Goal: Information Seeking & Learning: Learn about a topic

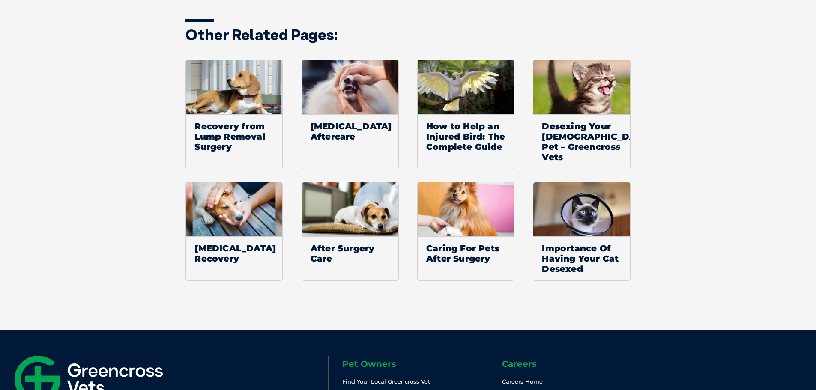
scroll to position [1285, 0]
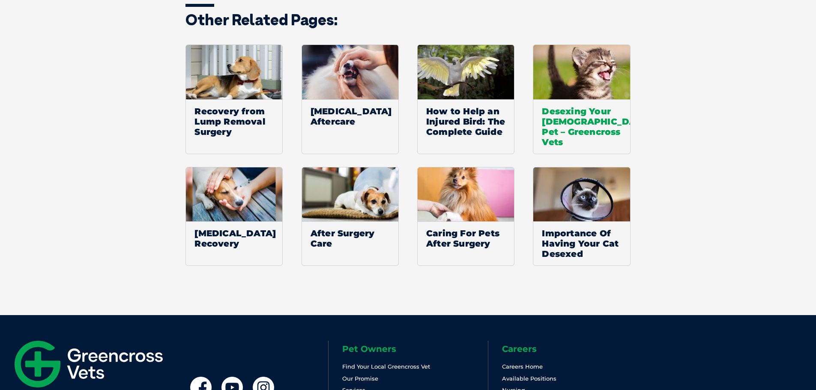
click at [587, 123] on span "Desexing Your Female Pet – Greencross Vets" at bounding box center [581, 126] width 96 height 54
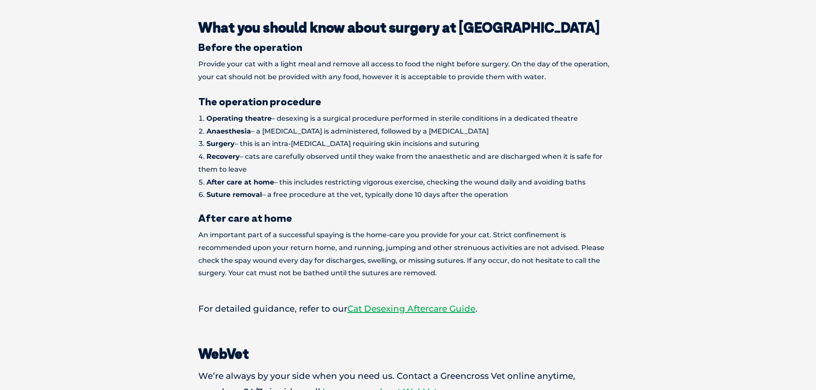
scroll to position [1028, 0]
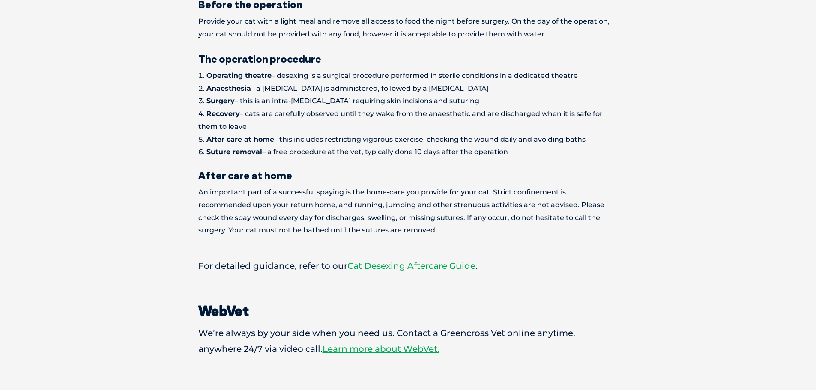
click at [461, 261] on link "Cat Desexing Aftercare Guide" at bounding box center [411, 266] width 128 height 10
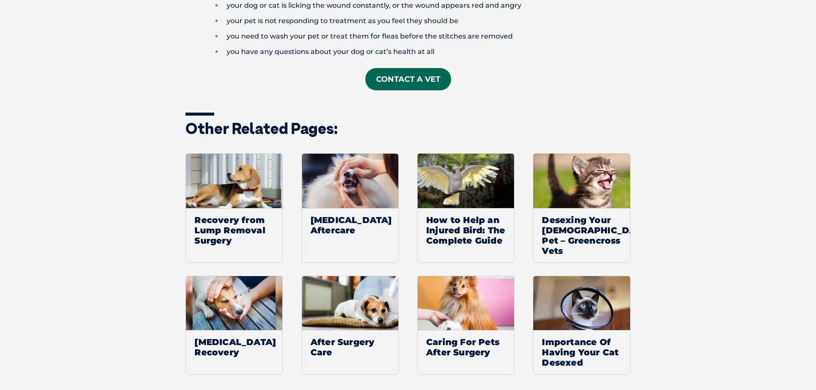
scroll to position [1199, 0]
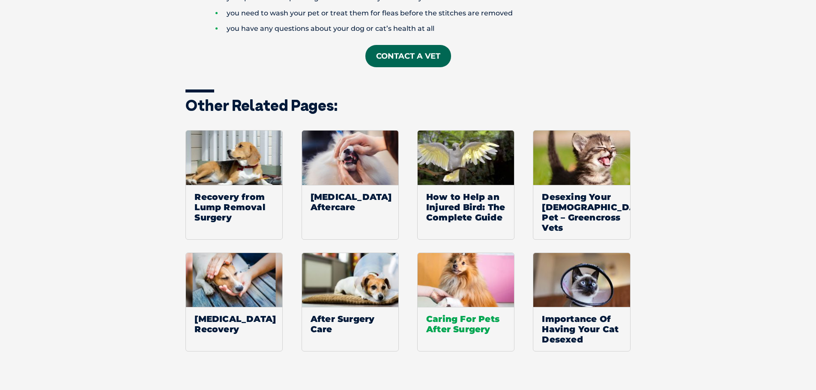
click at [469, 281] on img at bounding box center [466, 280] width 96 height 54
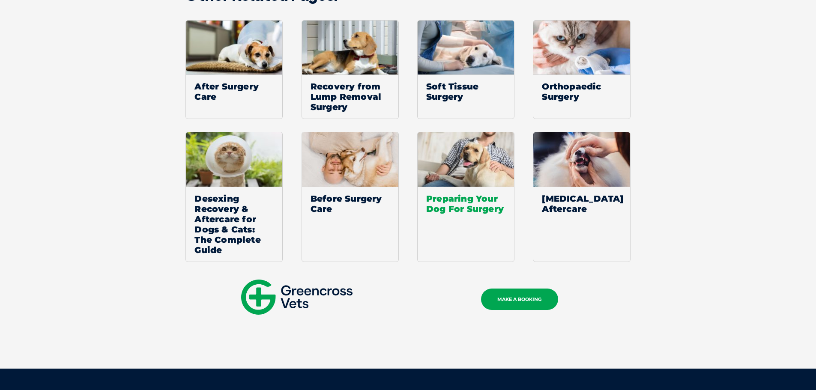
scroll to position [1390, 0]
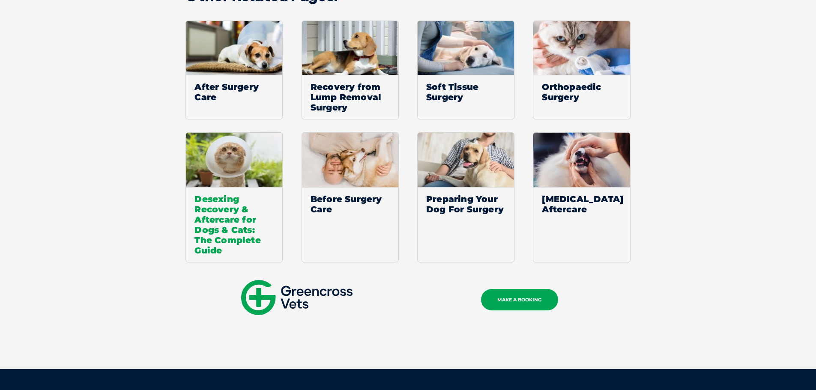
click at [248, 173] on img at bounding box center [234, 160] width 96 height 54
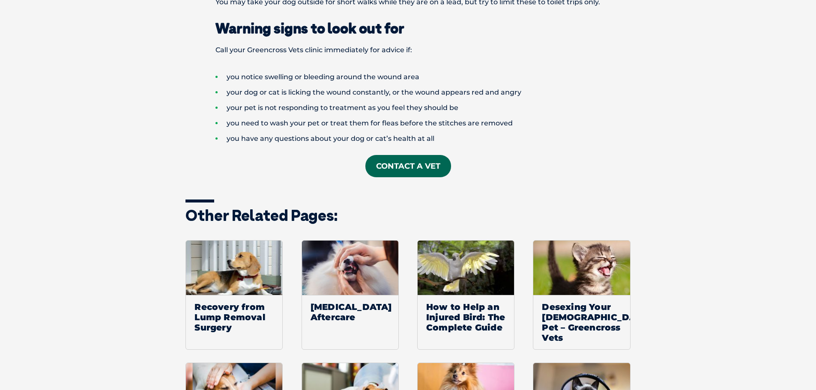
scroll to position [964, 0]
